Goal: Task Accomplishment & Management: Complete application form

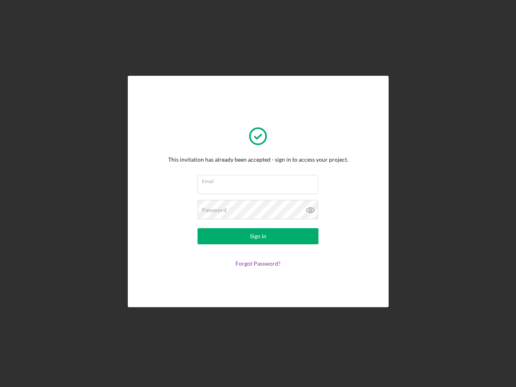
click at [258, 194] on input "Email" at bounding box center [258, 184] width 121 height 19
click at [310, 210] on icon at bounding box center [310, 210] width 20 height 20
